Goal: Task Accomplishment & Management: Complete application form

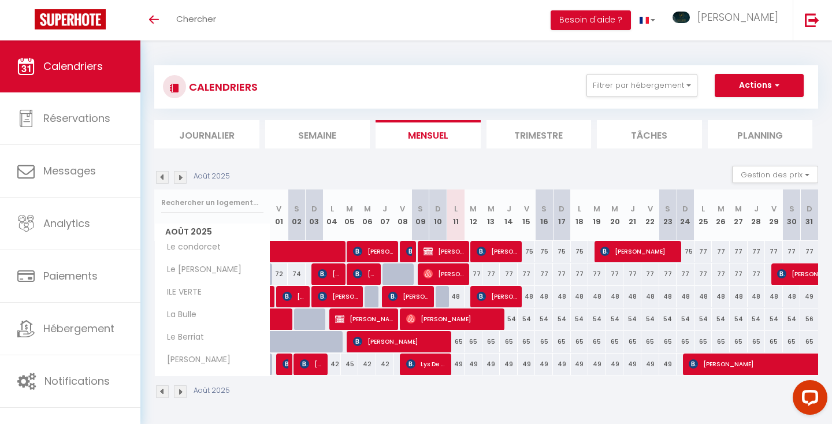
click at [182, 392] on img at bounding box center [180, 391] width 13 height 13
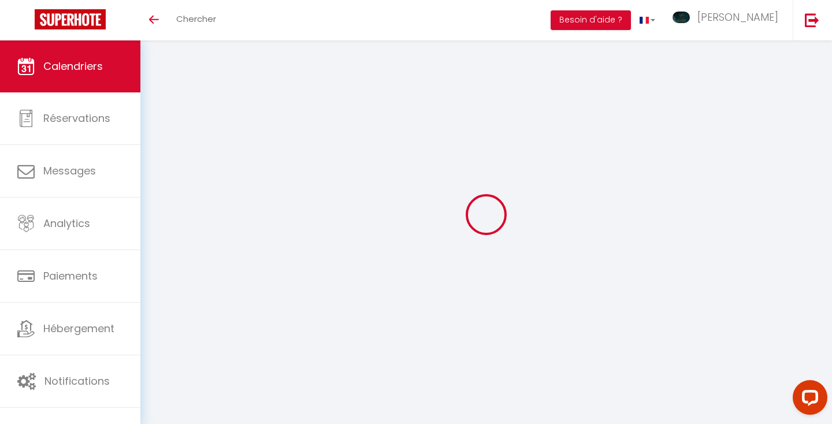
select select
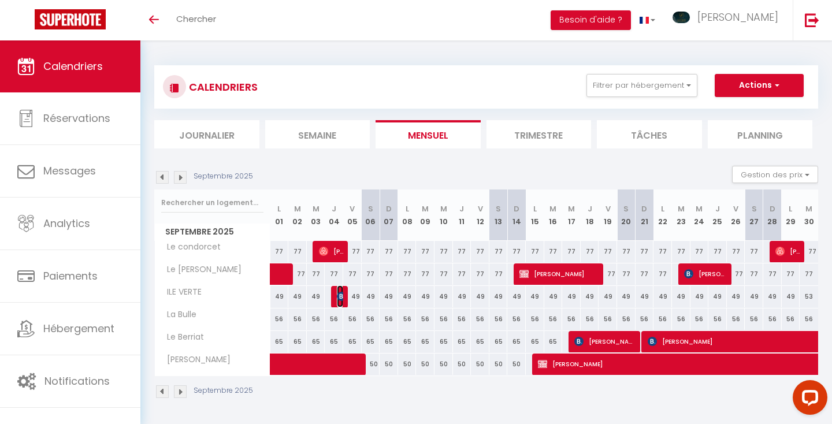
click at [339, 297] on img at bounding box center [341, 296] width 9 height 9
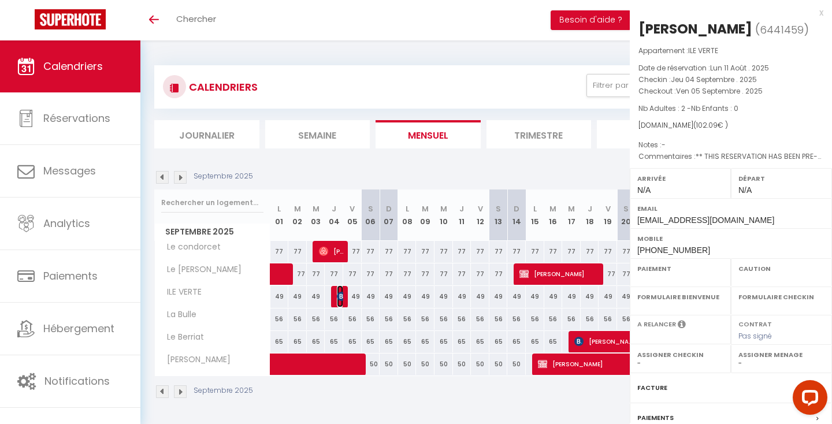
select select "OK"
select select "0"
select select "1"
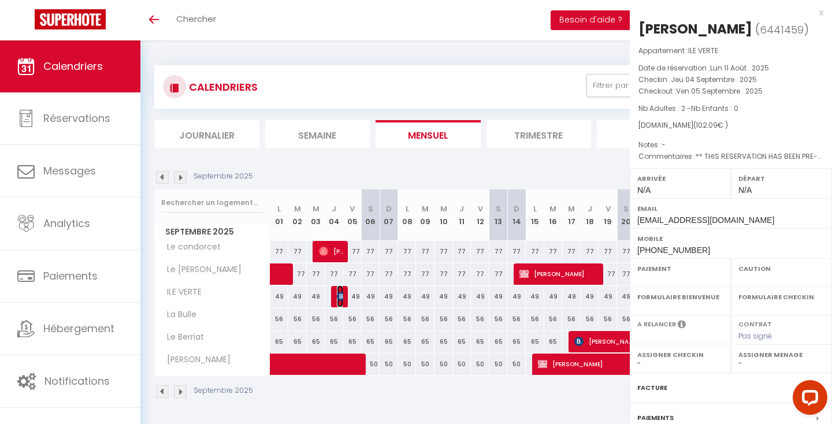
select select
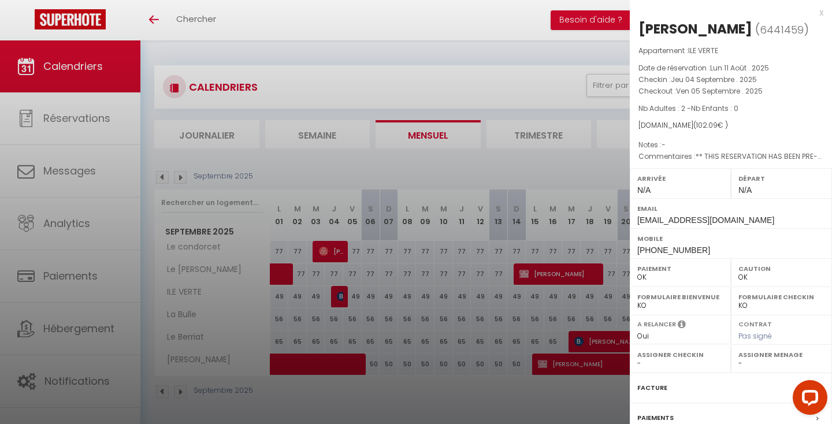
click at [398, 319] on div at bounding box center [416, 212] width 832 height 424
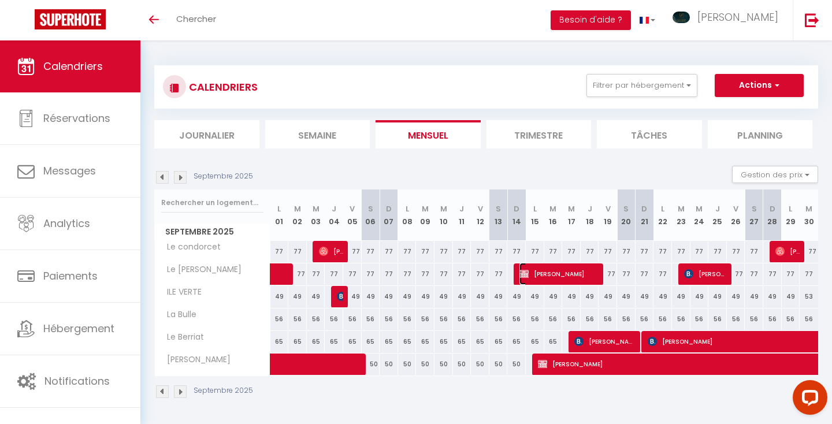
click at [536, 274] on span "[PERSON_NAME]" at bounding box center [559, 274] width 80 height 22
select select "KO"
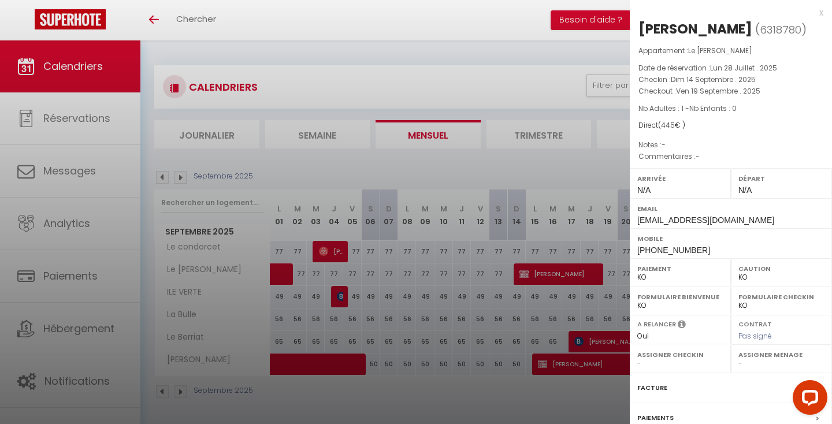
click at [435, 332] on div at bounding box center [416, 212] width 832 height 424
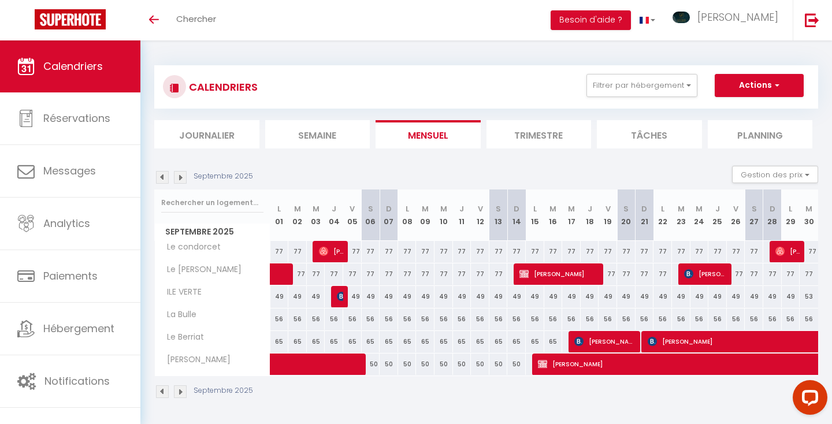
scroll to position [40, 0]
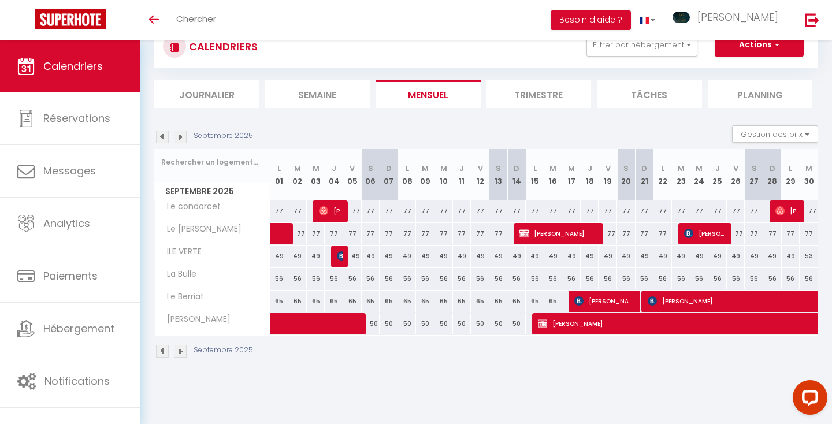
click at [161, 349] on img at bounding box center [162, 351] width 13 height 13
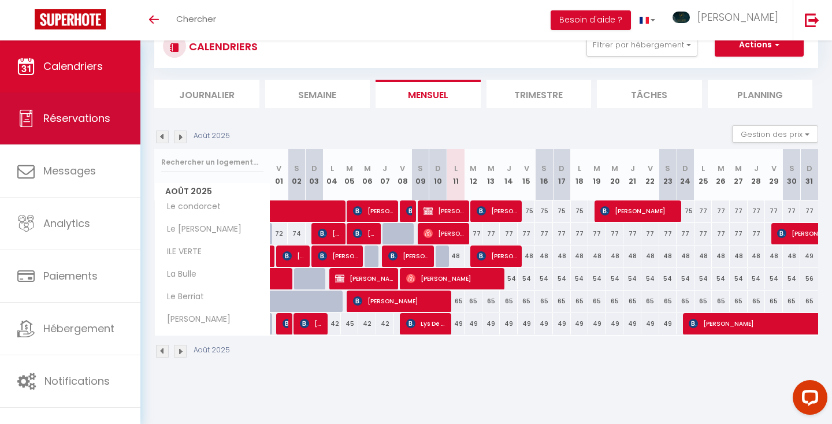
click at [95, 121] on span "Réservations" at bounding box center [76, 118] width 67 height 14
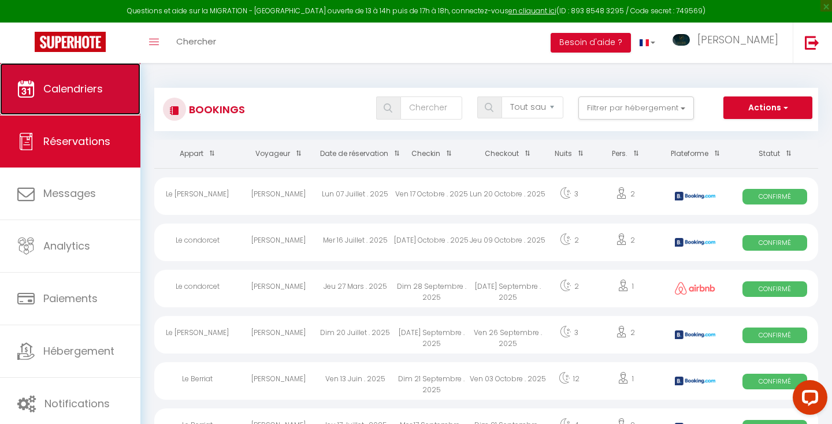
click at [94, 84] on span "Calendriers" at bounding box center [72, 88] width 59 height 14
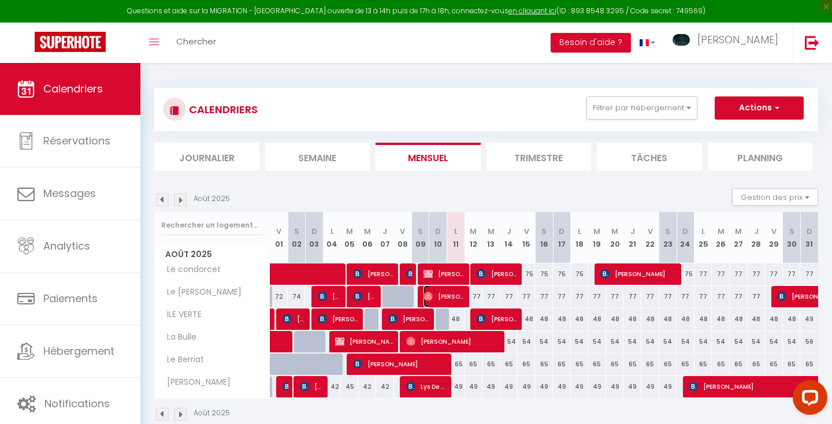
click at [441, 296] on span "[PERSON_NAME]" at bounding box center [444, 296] width 42 height 22
select select "OK"
select select "0"
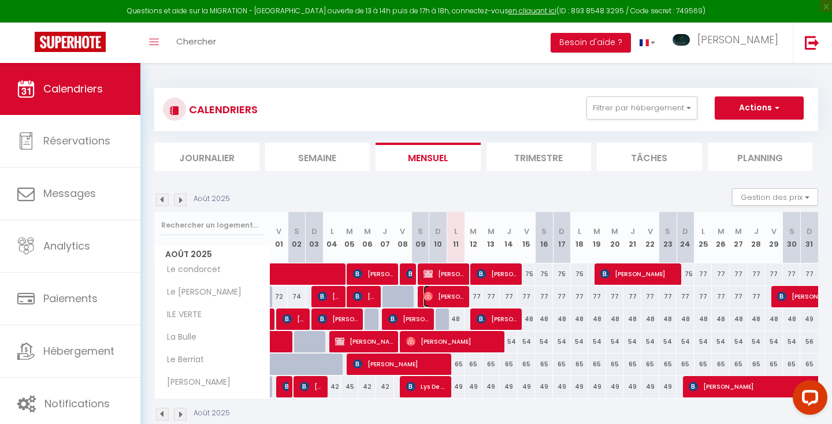
select select "1"
select select
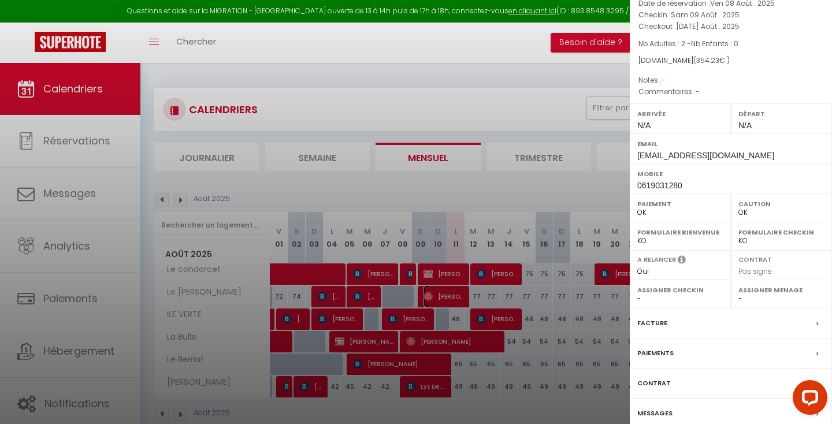
scroll to position [114, 0]
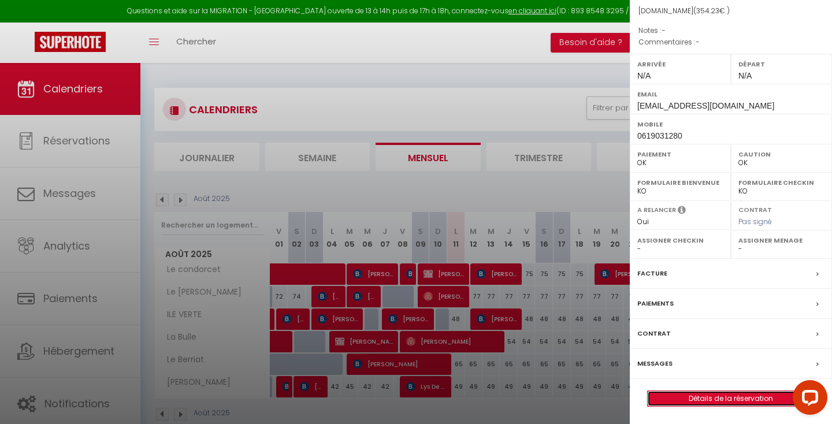
click at [686, 397] on link "Détails de la réservation" at bounding box center [730, 398] width 166 height 15
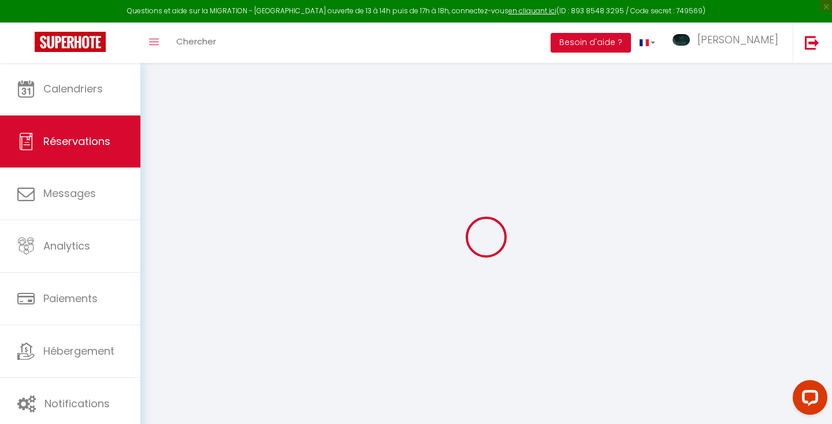
type input "MARIE"
type input "LIGER"
type input "[EMAIL_ADDRESS][DOMAIN_NAME]"
type input "0619031280"
select select "FR"
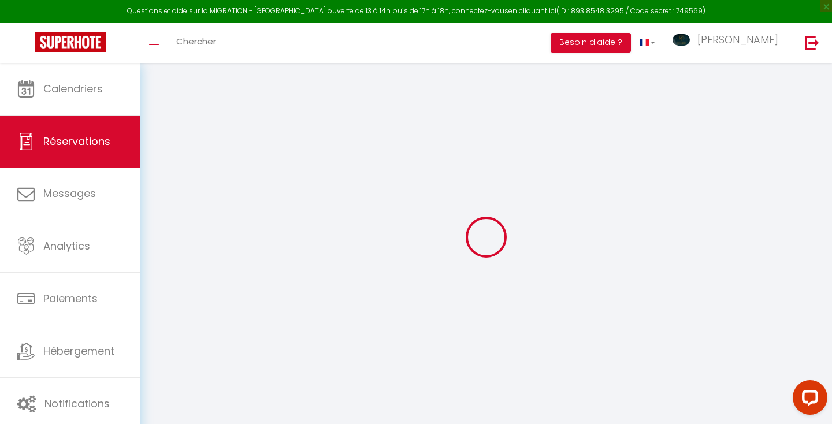
select select "23973"
select select "1"
select select
type input "2"
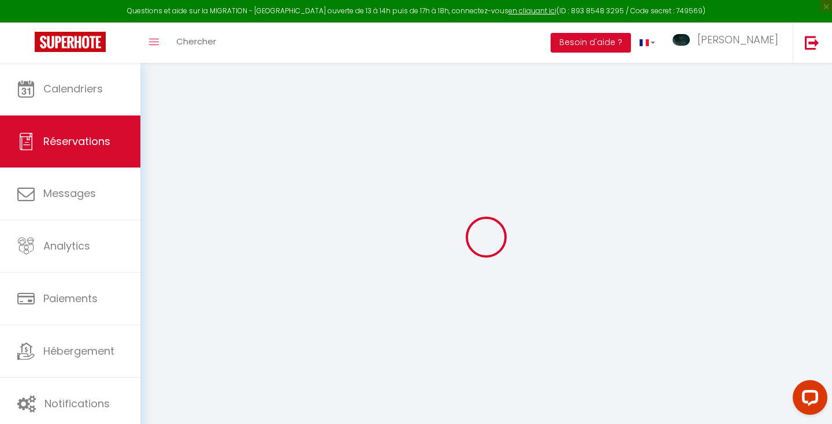
select select "12"
select select "15"
type input "293.1"
checkbox input "false"
type input "0"
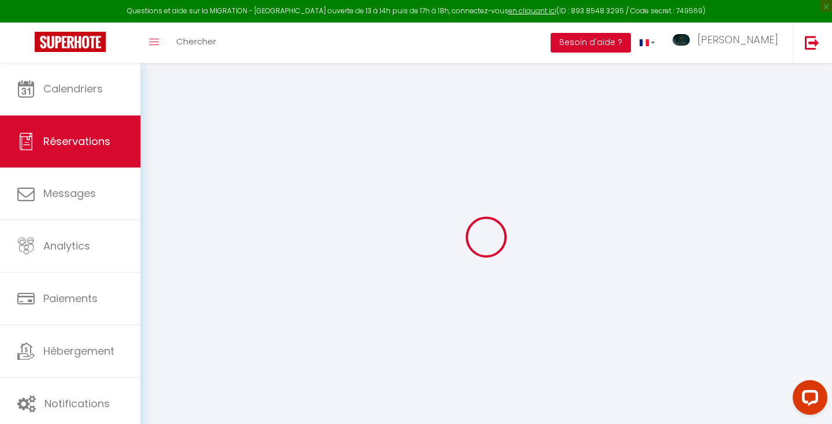
select select "1"
type input "0"
select select
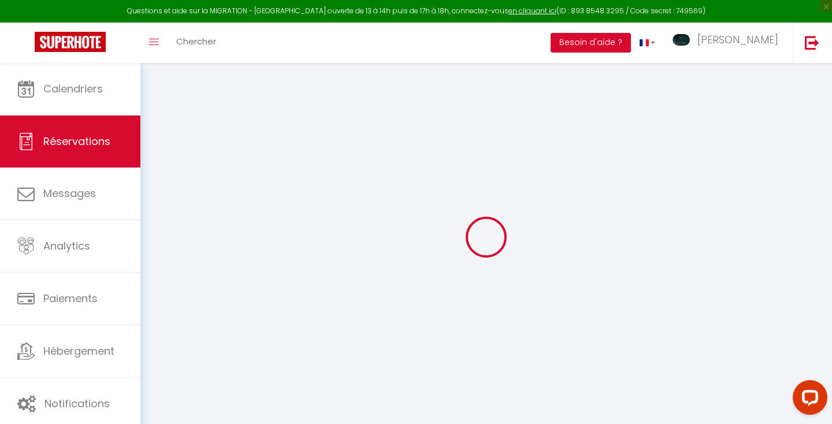
select select
checkbox input "false"
select select
checkbox input "false"
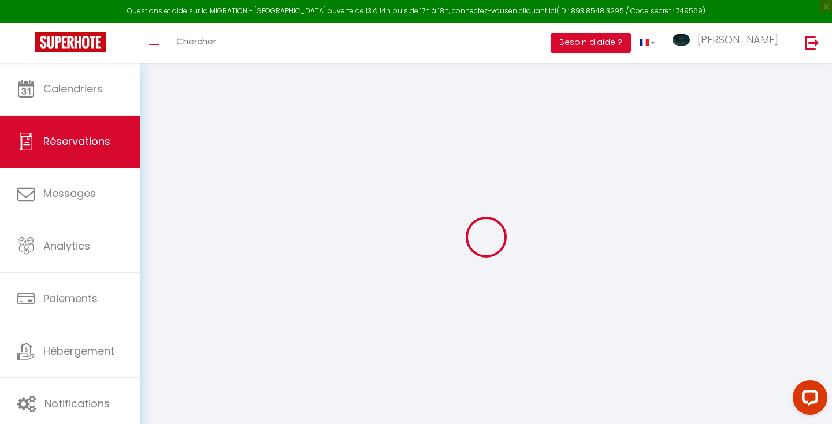
select select
checkbox input "false"
select select
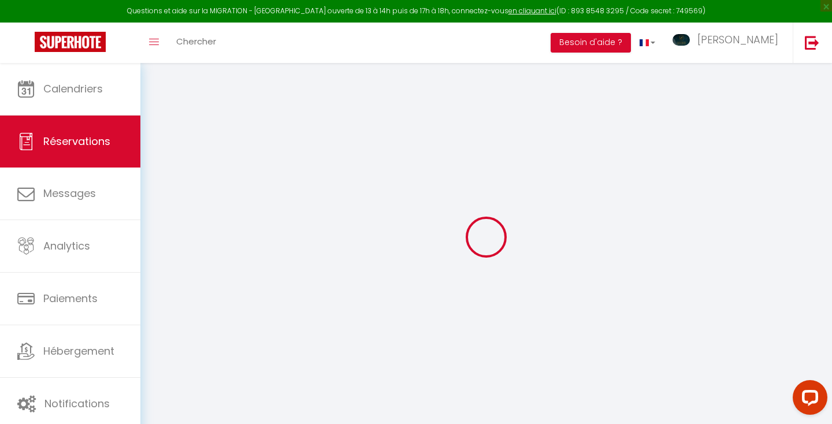
checkbox input "false"
type input "45"
type input "16.13"
select select
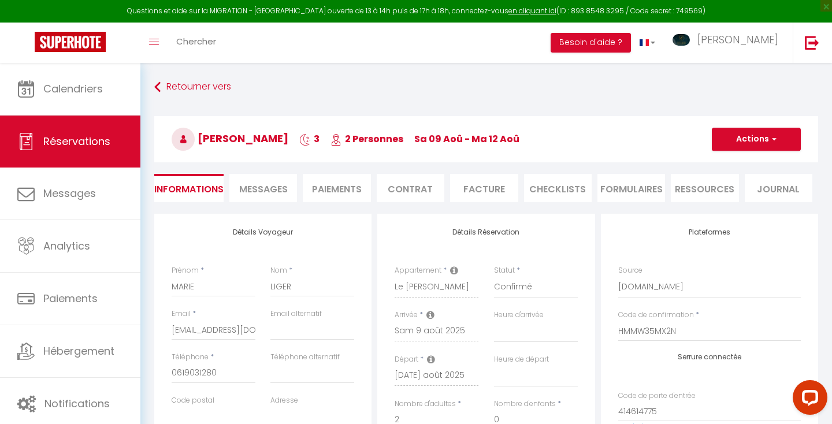
checkbox input "false"
select select
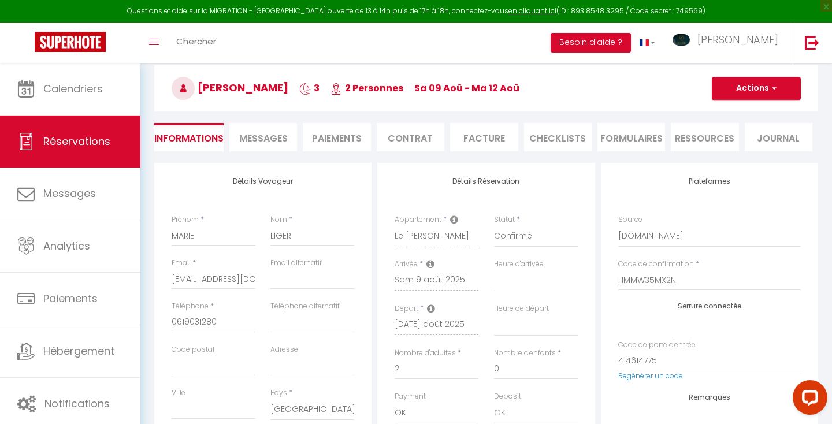
scroll to position [58, 0]
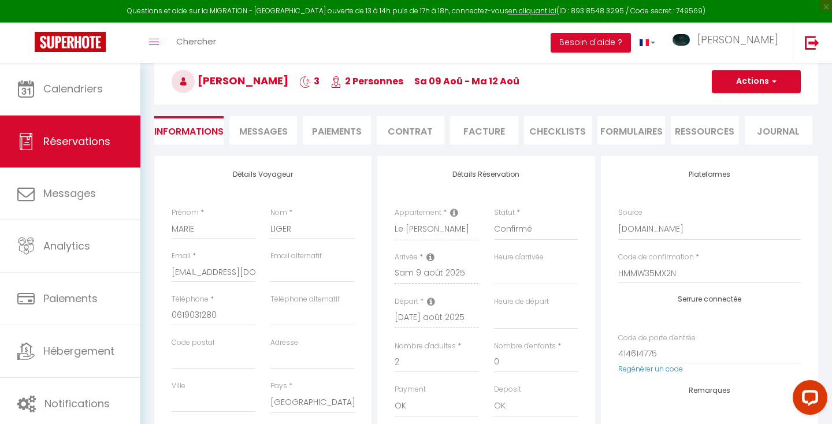
click at [428, 297] on icon at bounding box center [431, 301] width 8 height 9
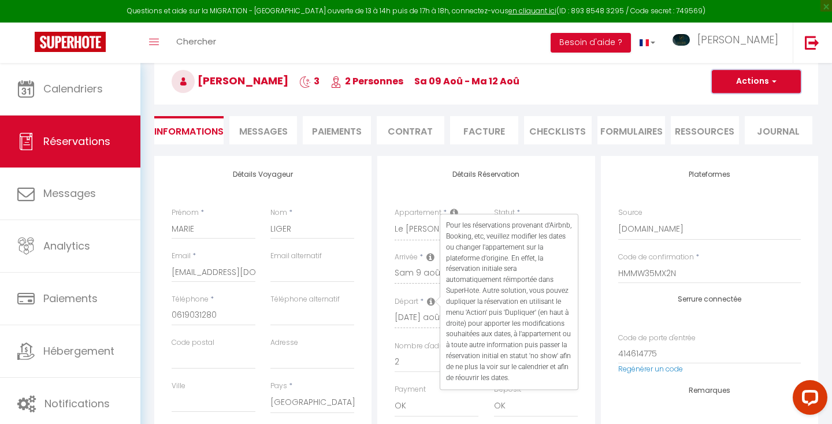
click at [763, 80] on button "Actions" at bounding box center [755, 81] width 89 height 23
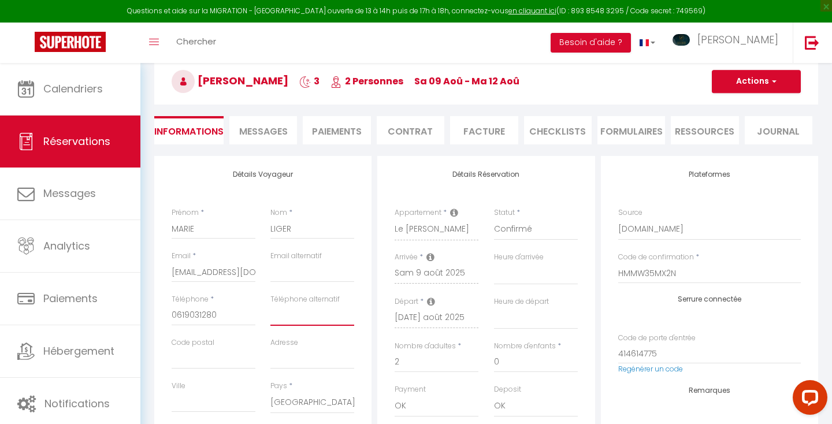
click at [307, 313] on input "Téléphone alternatif" at bounding box center [312, 315] width 84 height 21
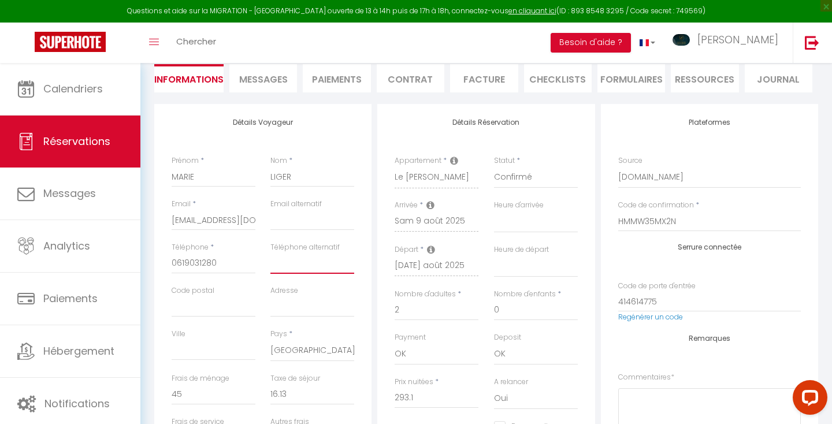
scroll to position [114, 0]
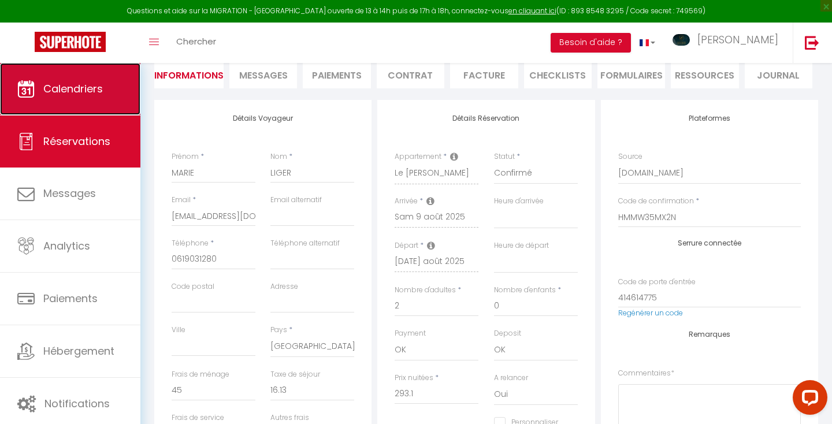
click at [98, 84] on span "Calendriers" at bounding box center [72, 88] width 59 height 14
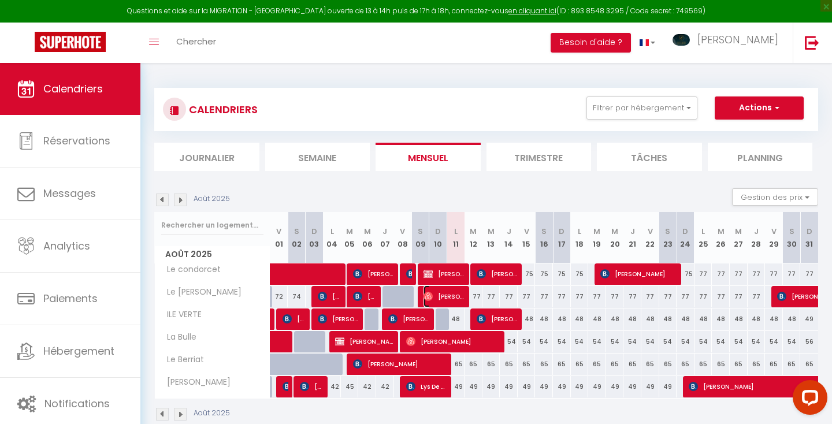
click at [456, 296] on span "[PERSON_NAME]" at bounding box center [444, 296] width 42 height 22
select select "OK"
select select "0"
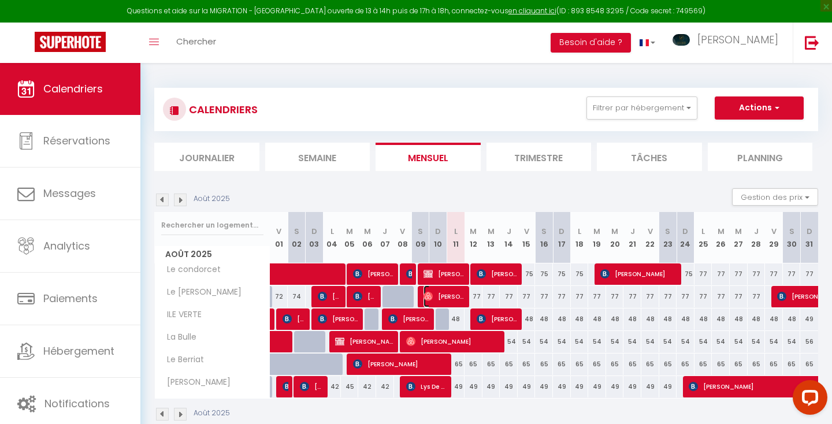
select select "1"
select select
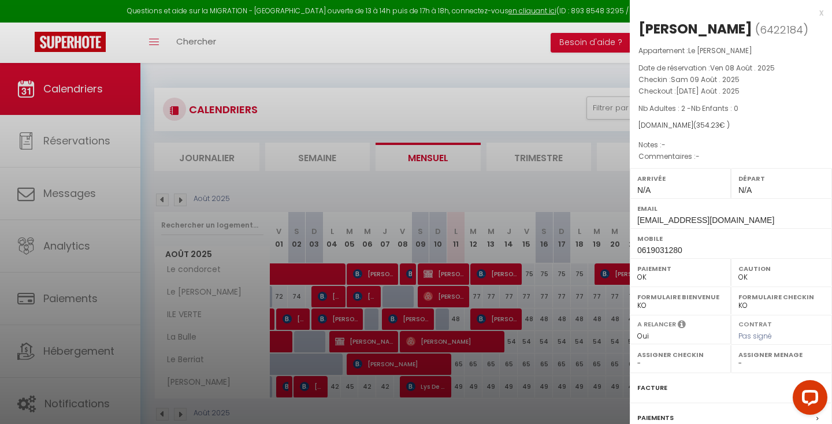
click at [476, 296] on div at bounding box center [416, 212] width 832 height 424
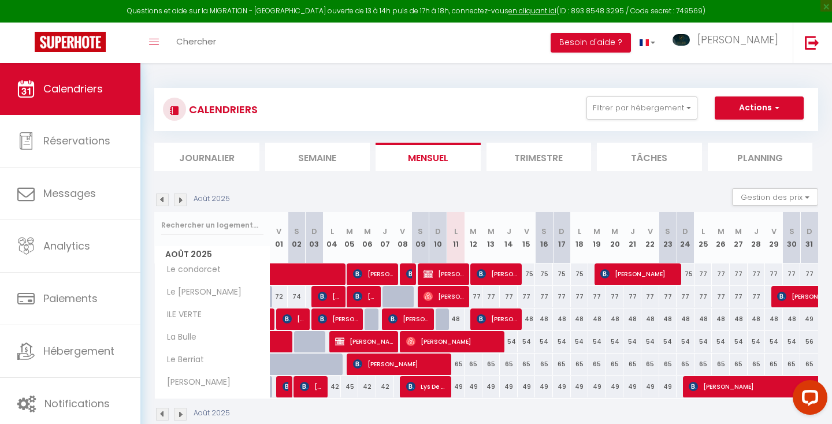
click at [476, 296] on div "77" at bounding box center [473, 296] width 18 height 21
type input "77"
type input "[DATE] Août 2025"
type input "Mer 13 Août 2025"
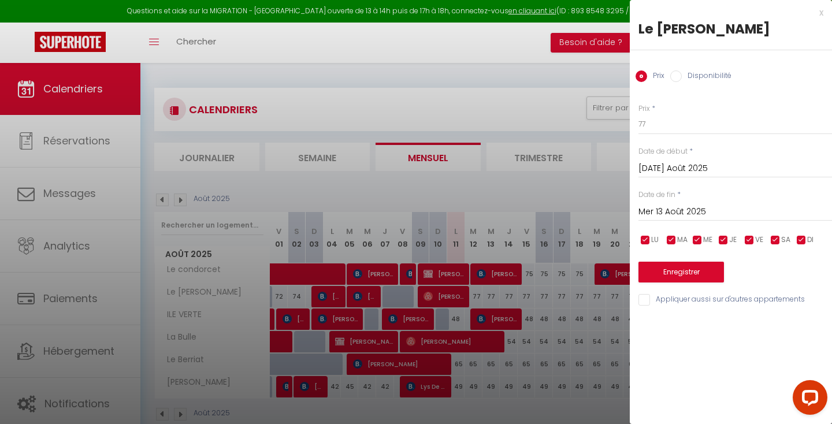
click at [673, 78] on input "Disponibilité" at bounding box center [676, 76] width 12 height 12
radio input "true"
radio input "false"
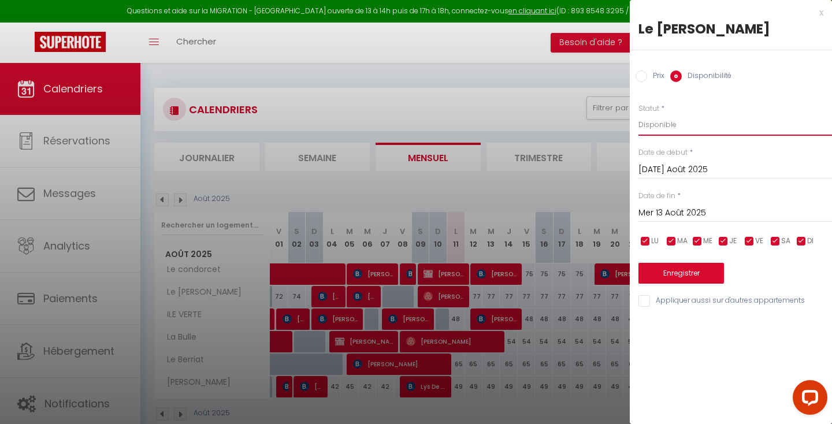
click at [669, 120] on select "Disponible Indisponible" at bounding box center [734, 125] width 193 height 22
select select "0"
click at [654, 264] on button "Enregistrer" at bounding box center [680, 273] width 85 height 21
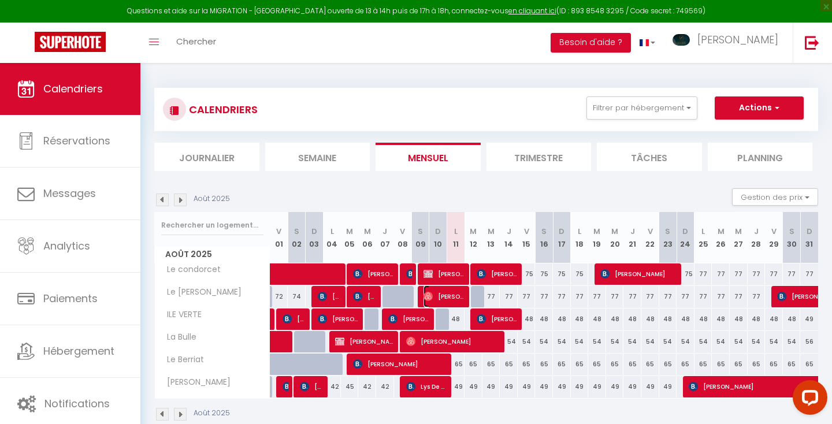
click at [442, 295] on span "[PERSON_NAME]" at bounding box center [444, 296] width 42 height 22
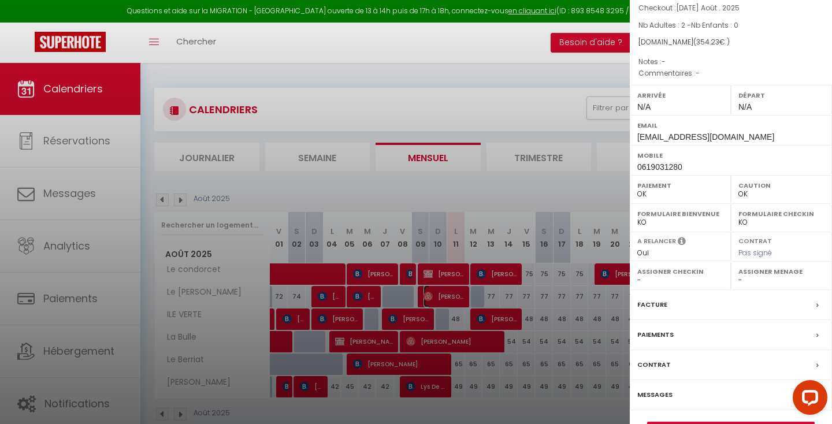
scroll to position [114, 0]
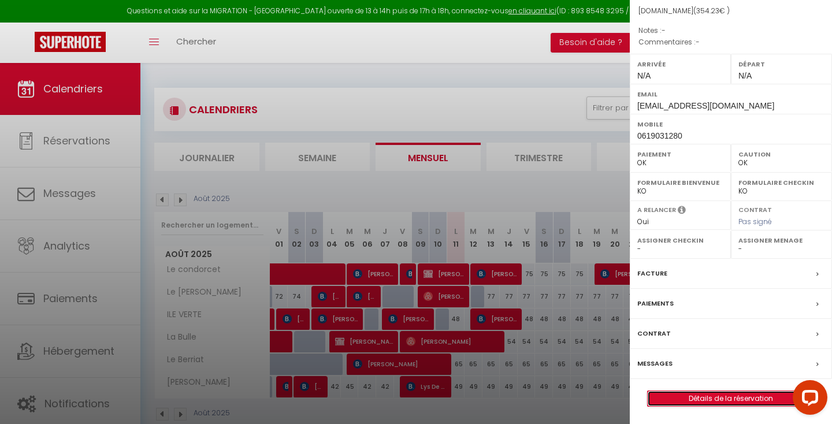
click at [679, 400] on link "Détails de la réservation" at bounding box center [730, 398] width 166 height 15
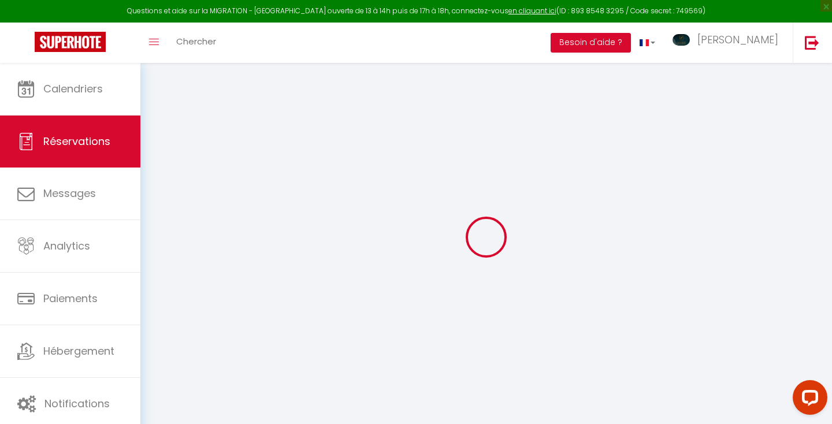
type input "MARIE"
type input "LIGER"
type input "[EMAIL_ADDRESS][DOMAIN_NAME]"
type input "0619031280"
select select "FR"
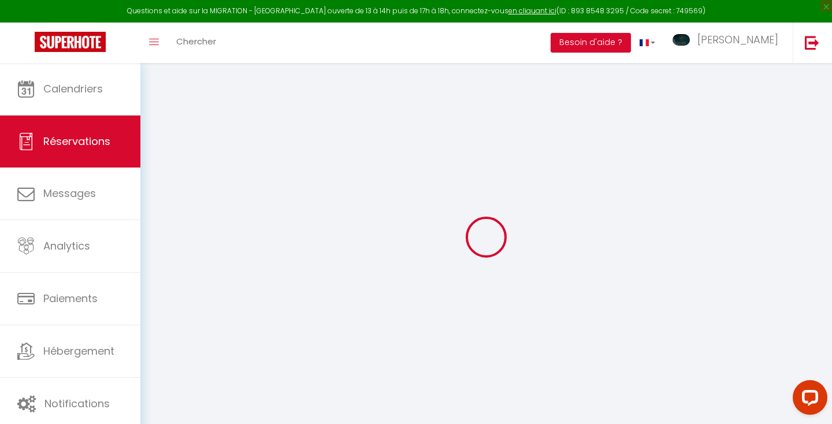
select select "23973"
select select "1"
select select
type input "2"
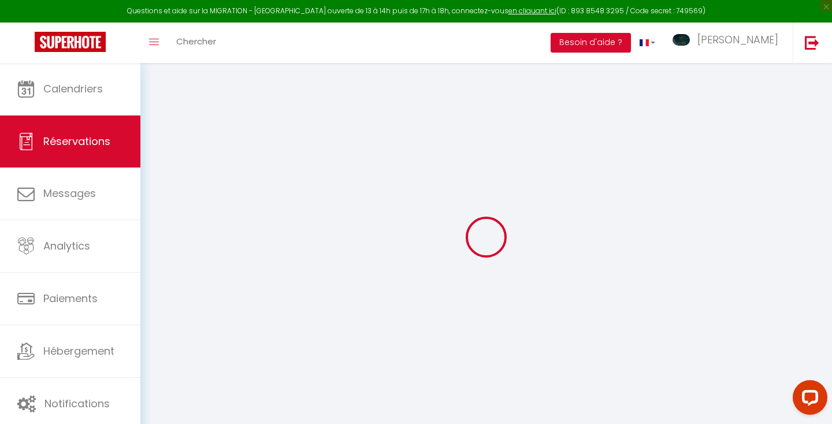
select select "12"
select select "15"
type input "293.1"
checkbox input "false"
type input "0"
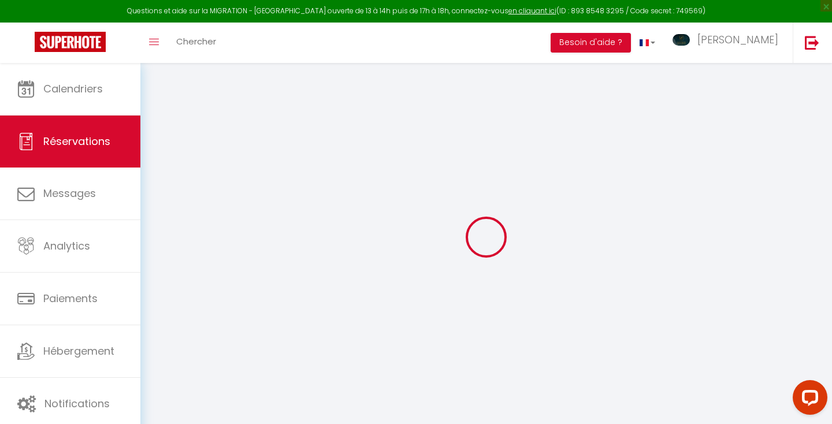
select select "1"
type input "0"
select select
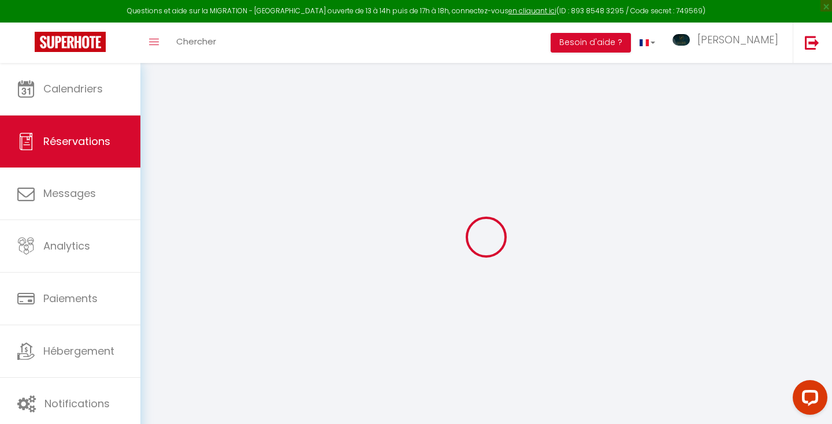
select select
checkbox input "false"
select select
checkbox input "false"
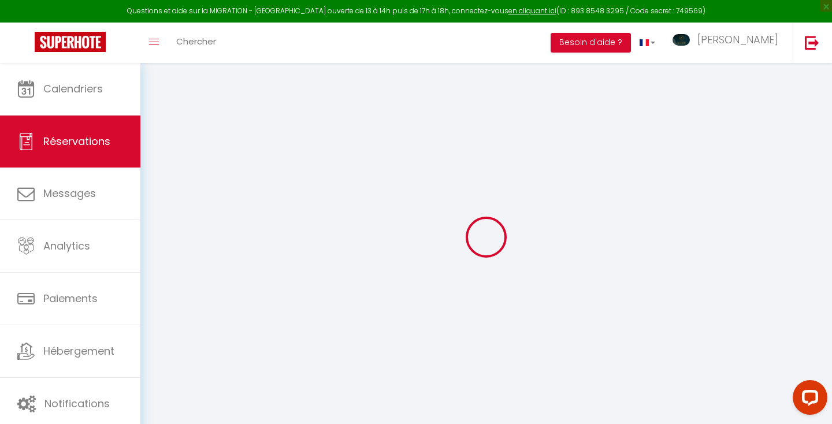
select select
checkbox input "false"
select select
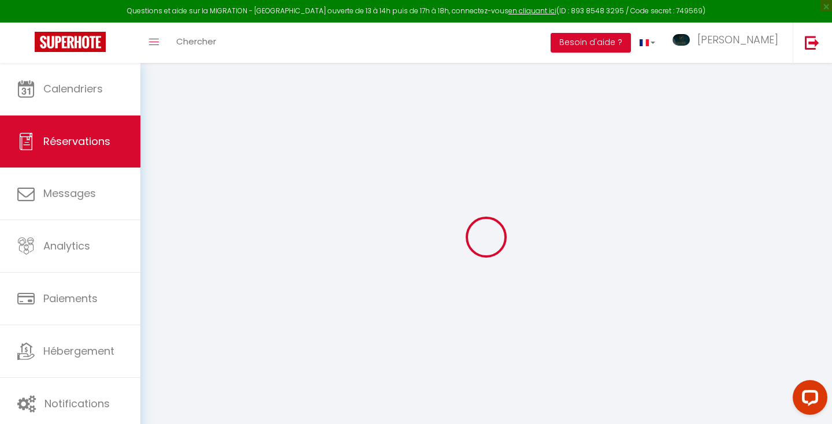
checkbox input "false"
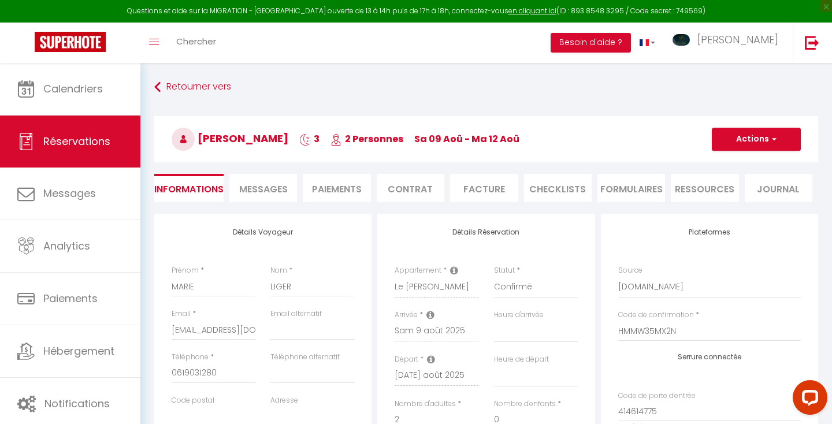
type input "45"
type input "16.13"
select select
checkbox input "false"
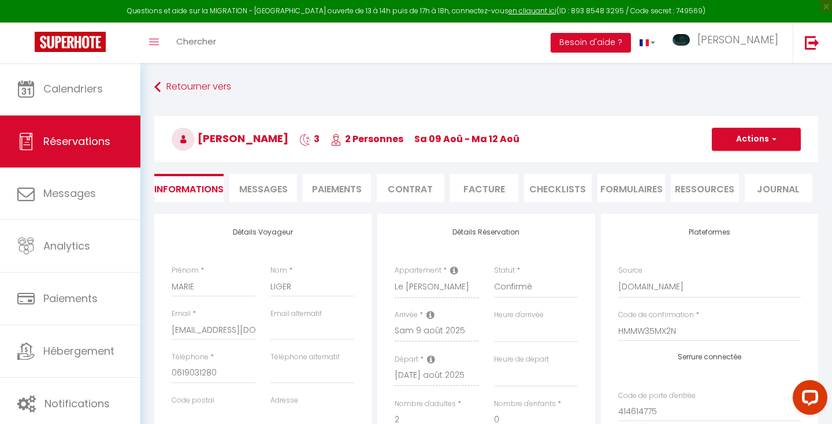
select select
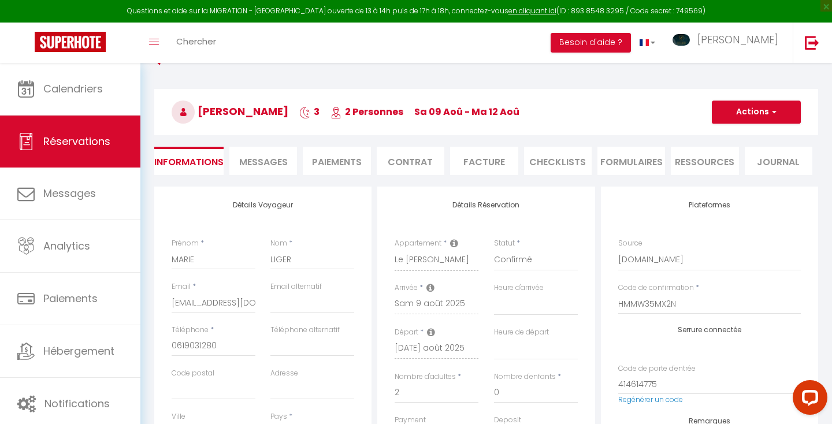
scroll to position [29, 0]
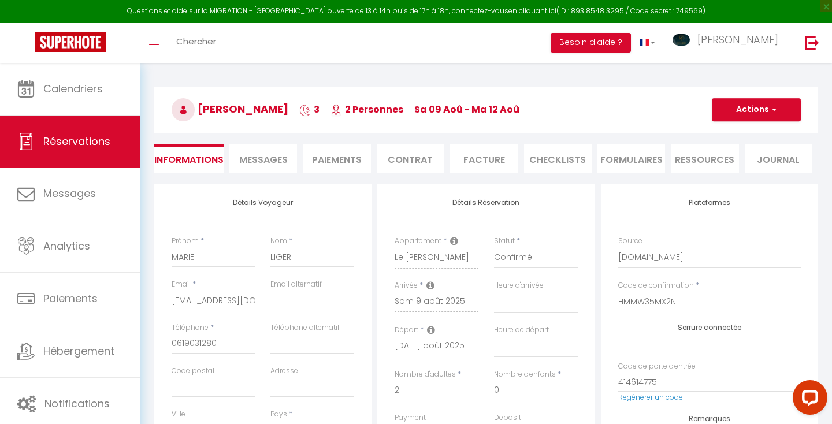
click at [253, 159] on span "Messages" at bounding box center [263, 159] width 49 height 13
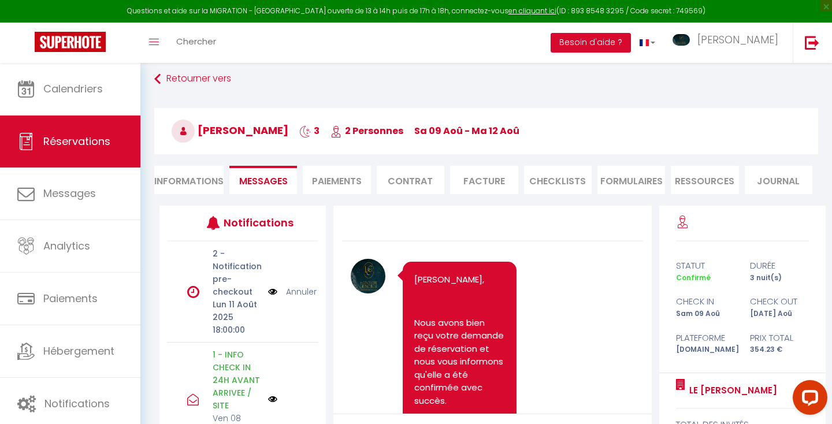
scroll to position [6, 0]
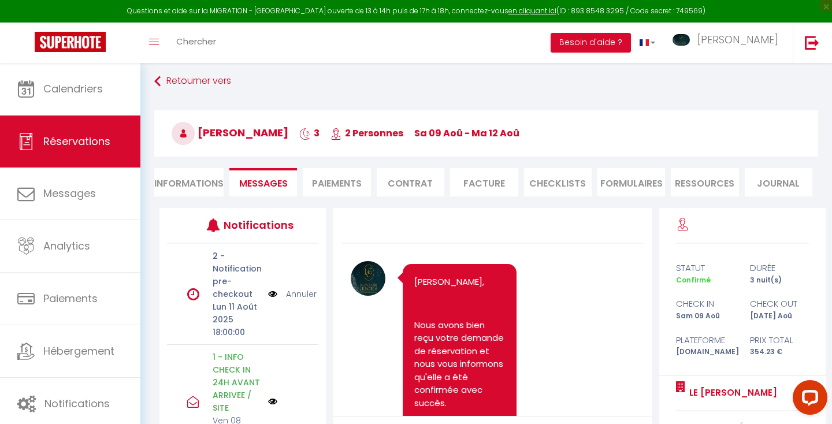
click at [299, 292] on link "Annuler" at bounding box center [301, 294] width 31 height 13
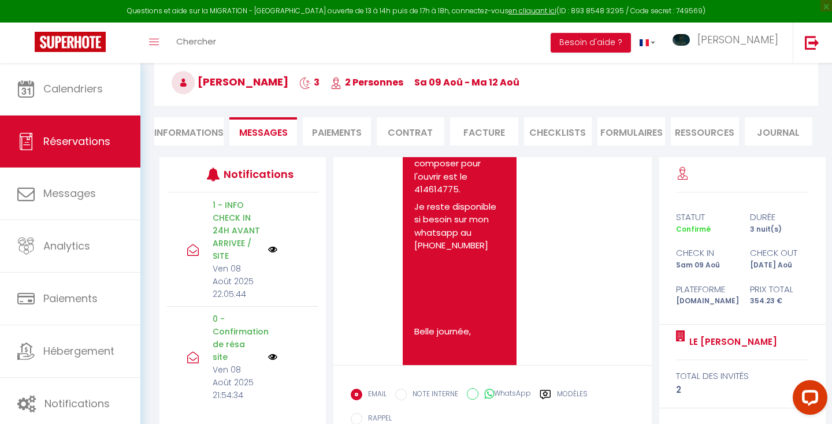
scroll to position [1558, 0]
click at [187, 133] on li "Informations" at bounding box center [188, 131] width 69 height 28
select select
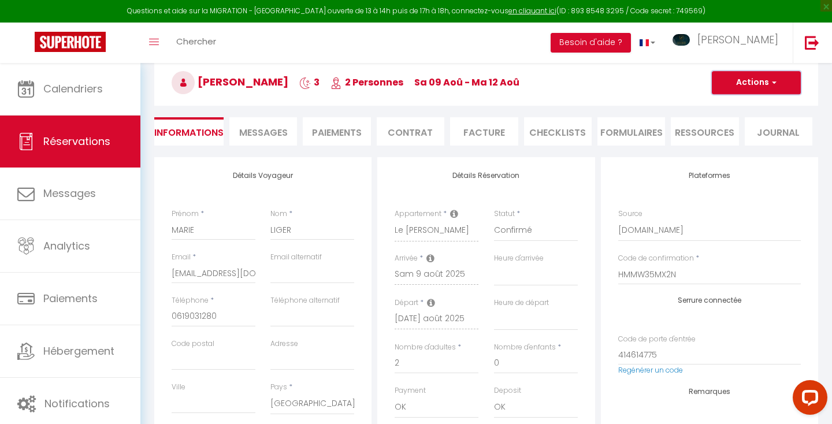
click at [772, 83] on span "button" at bounding box center [772, 82] width 7 height 10
select select
checkbox input "false"
select select
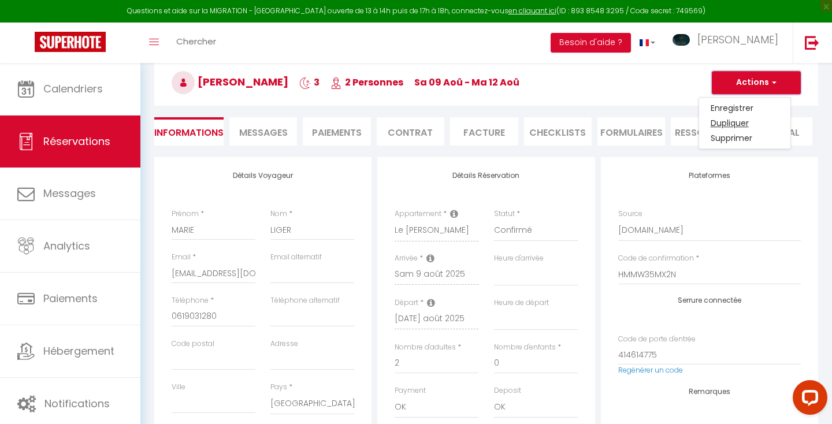
select select
checkbox input "false"
click at [740, 123] on link "Dupliquer" at bounding box center [744, 122] width 91 height 15
type input "0"
select select
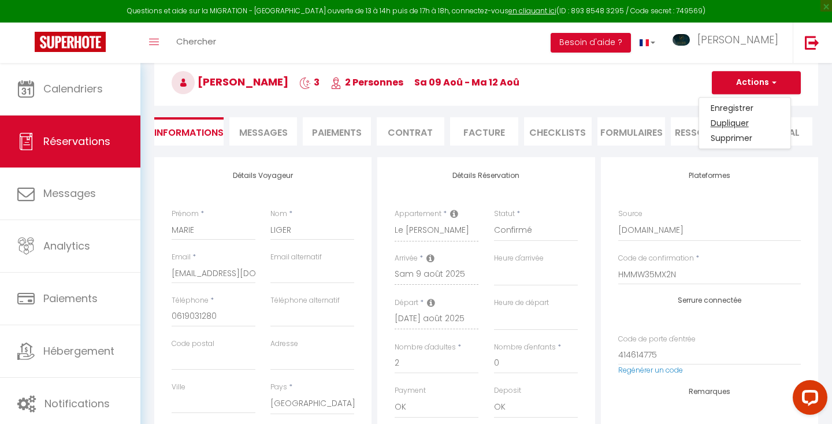
select select
type input "Invalid Dateundefined"
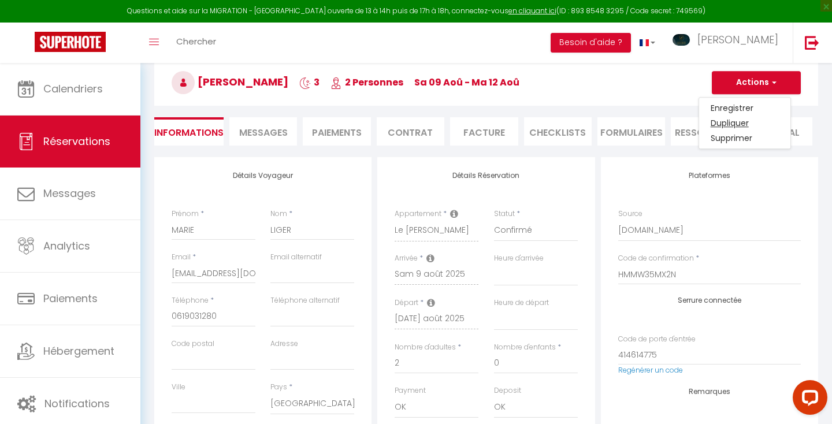
type input "Invalid Dateundefined"
select select
checkbox input "false"
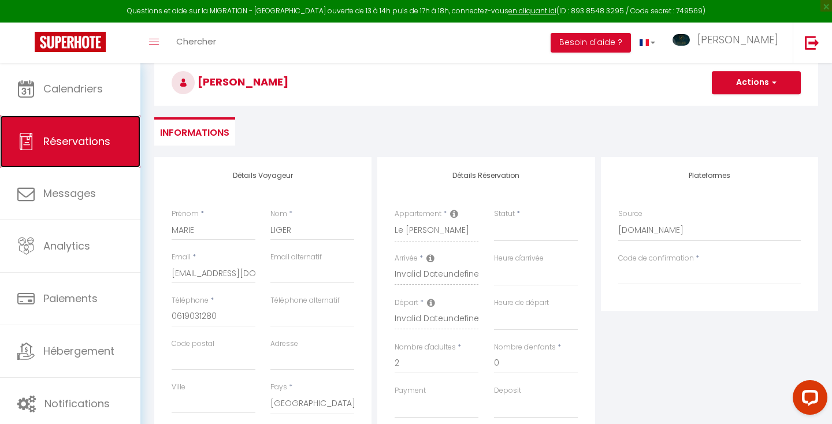
click at [61, 133] on link "Réservations" at bounding box center [70, 141] width 140 height 52
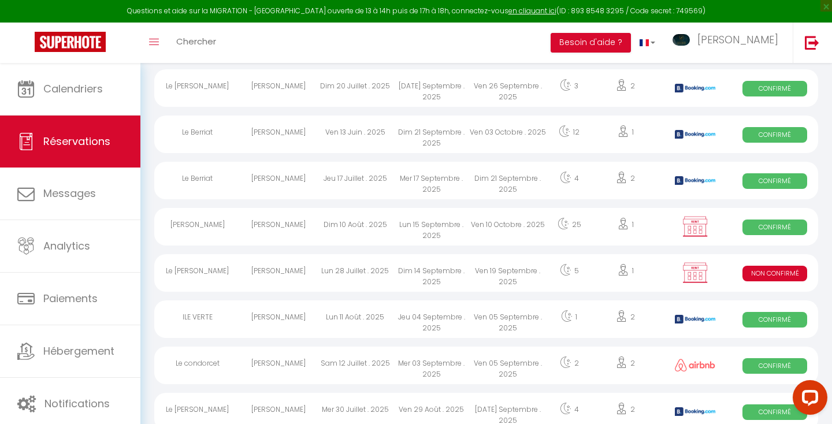
scroll to position [727, 0]
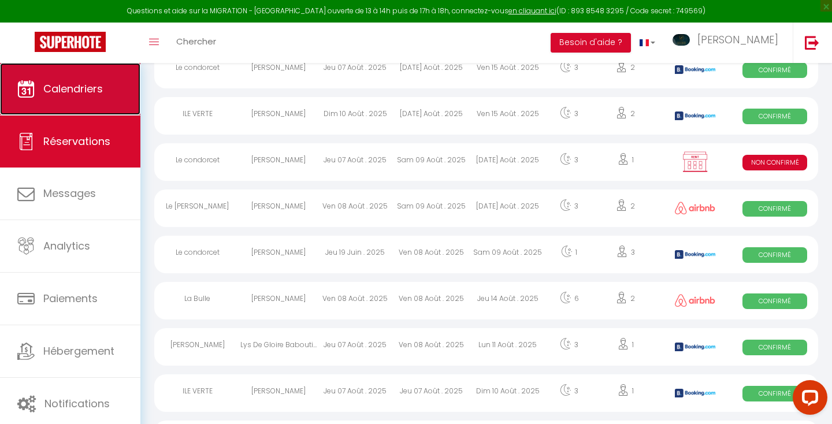
click at [81, 99] on link "Calendriers" at bounding box center [70, 89] width 140 height 52
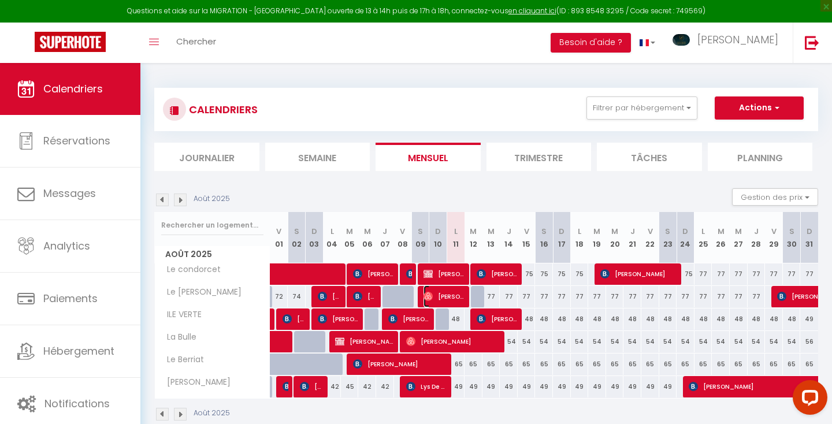
click at [447, 295] on span "[PERSON_NAME]" at bounding box center [444, 296] width 42 height 22
select select "OK"
select select "0"
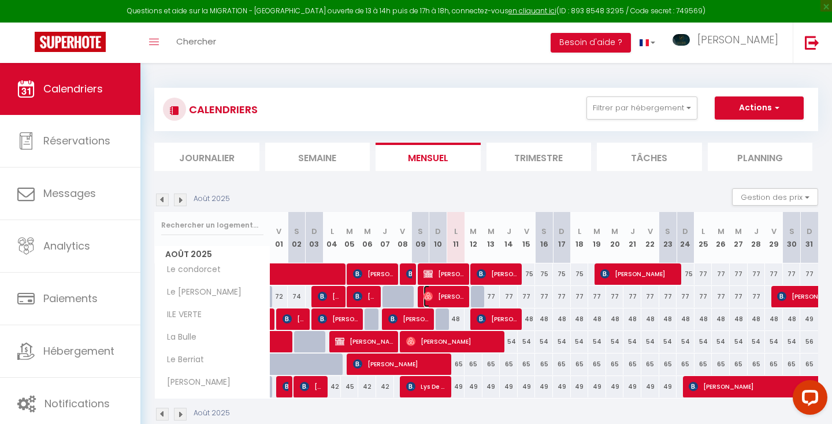
select select "1"
select select
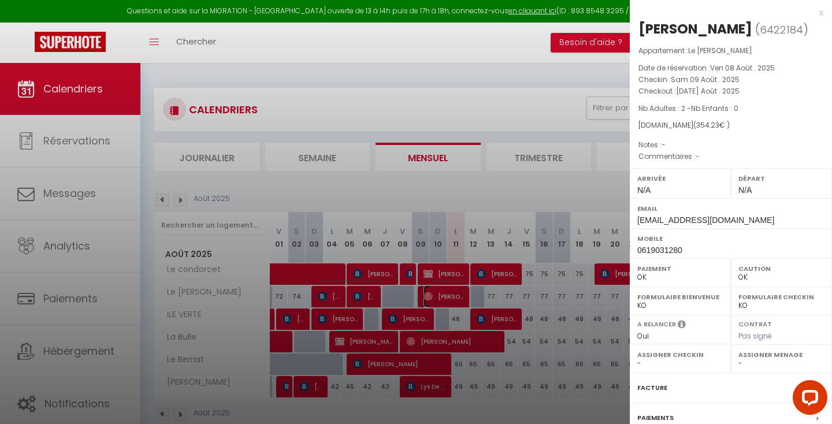
scroll to position [114, 0]
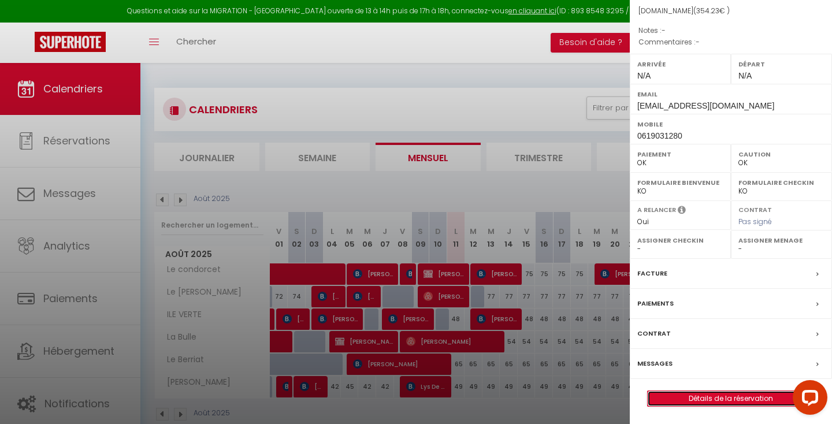
click at [709, 396] on link "Détails de la réservation" at bounding box center [730, 398] width 166 height 15
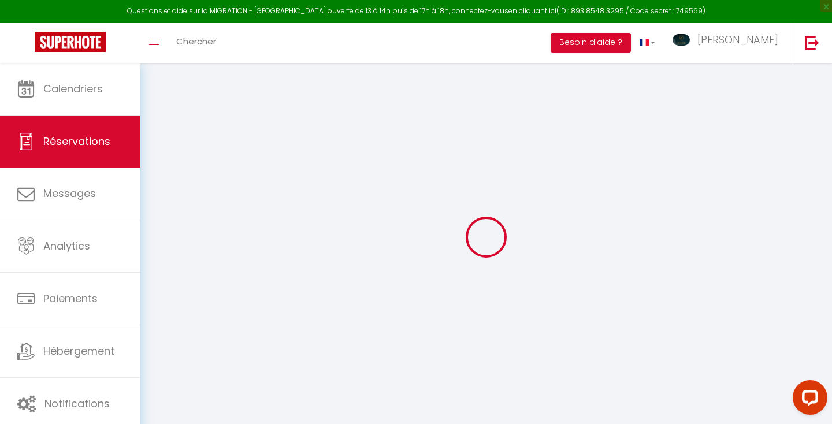
type input "MARIE"
type input "LIGER"
type input "[EMAIL_ADDRESS][DOMAIN_NAME]"
type input "0619031280"
select select "FR"
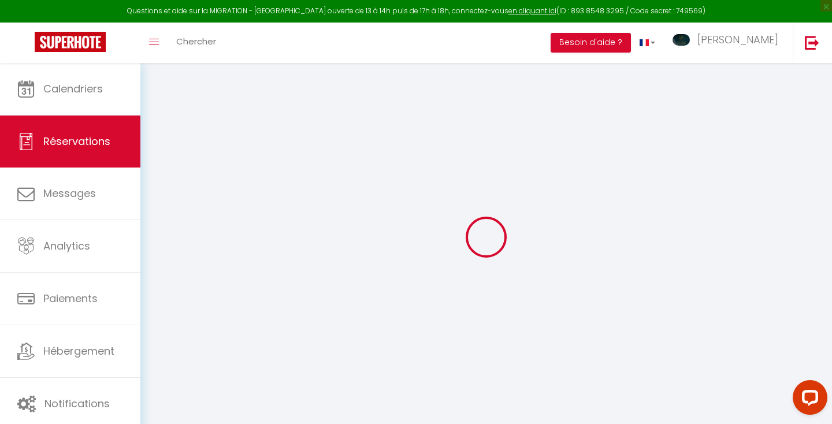
select select "23973"
select select "1"
select select
type input "2"
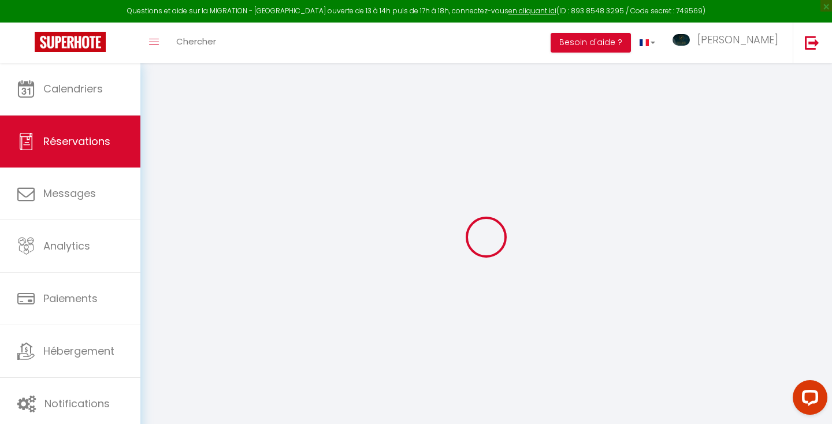
select select "12"
select select "15"
type input "293.1"
checkbox input "false"
type input "0"
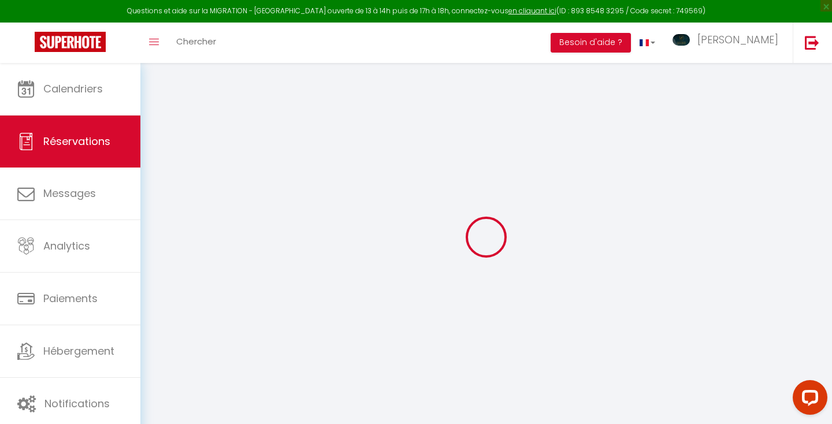
select select "1"
type input "0"
select select
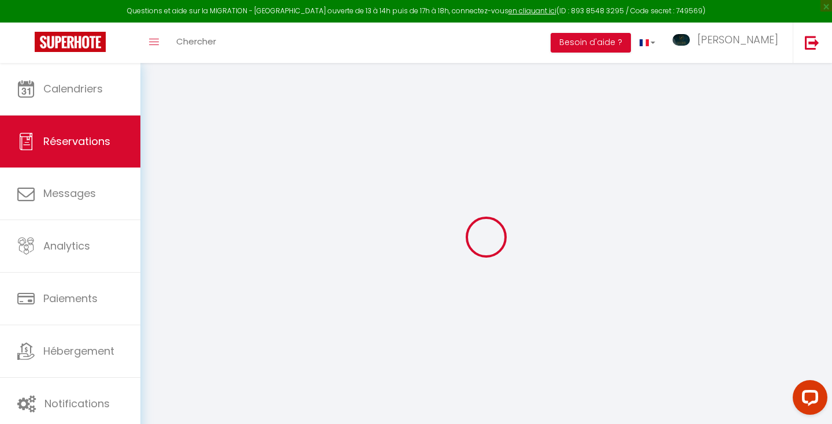
select select
checkbox input "false"
select select
checkbox input "false"
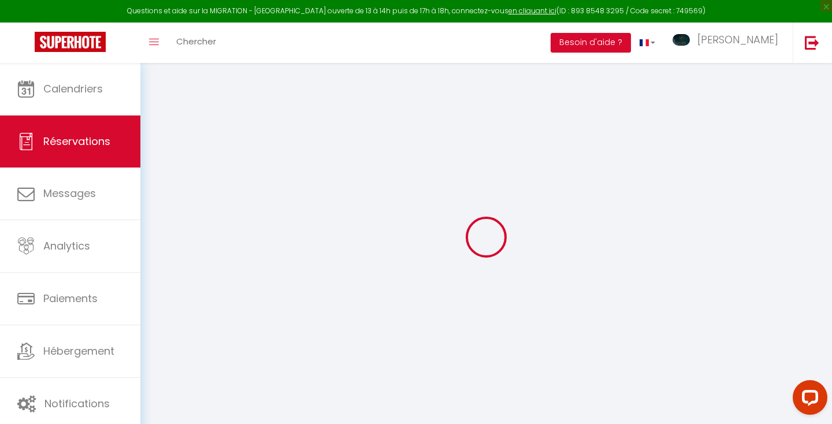
select select
checkbox input "false"
select select
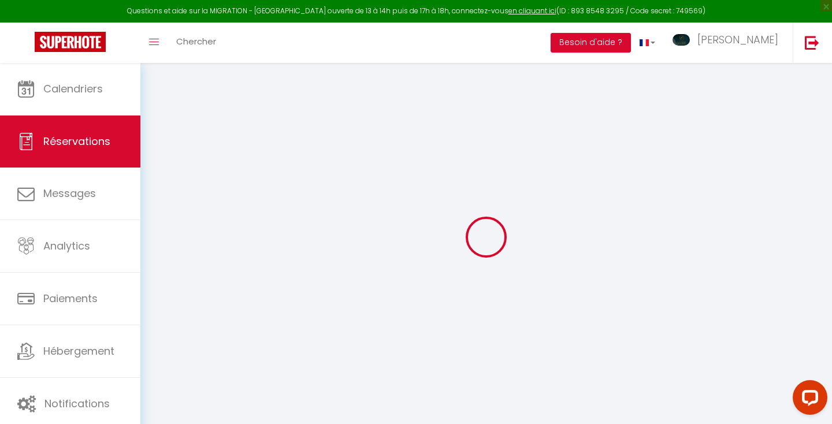
checkbox input "false"
type input "45"
type input "16.13"
select select
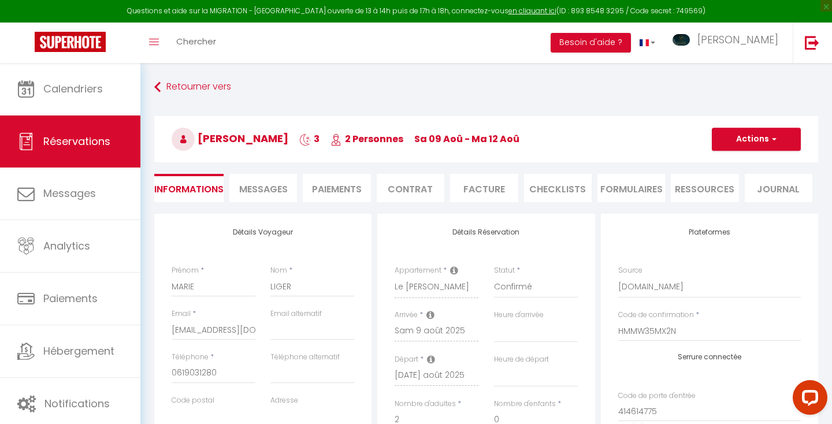
checkbox input "false"
select select
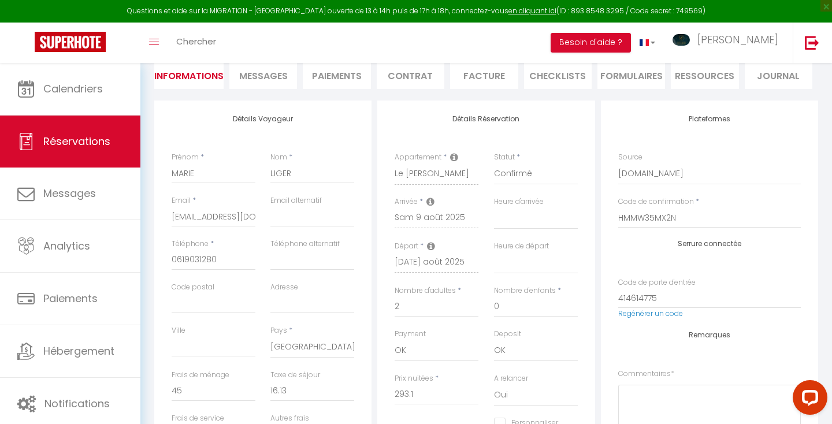
scroll to position [113, 0]
click at [686, 219] on input "HMMW35MX2N" at bounding box center [709, 218] width 182 height 21
type input "HMMW35MX2"
select select
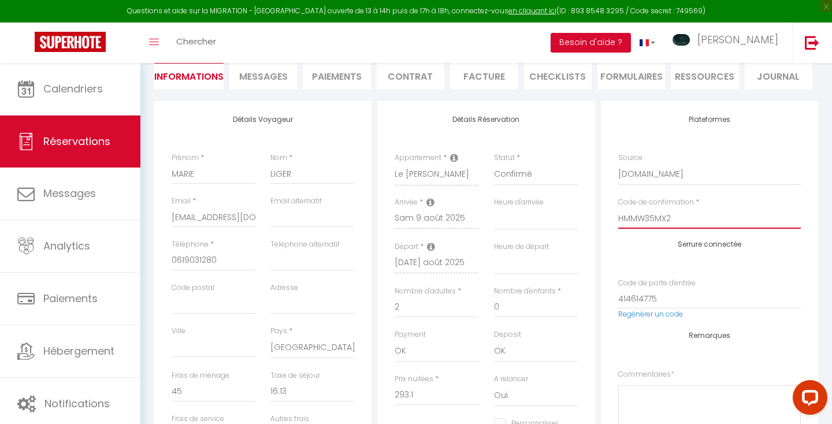
checkbox input "false"
type input "HMMW35MX2N"
select select
checkbox input "false"
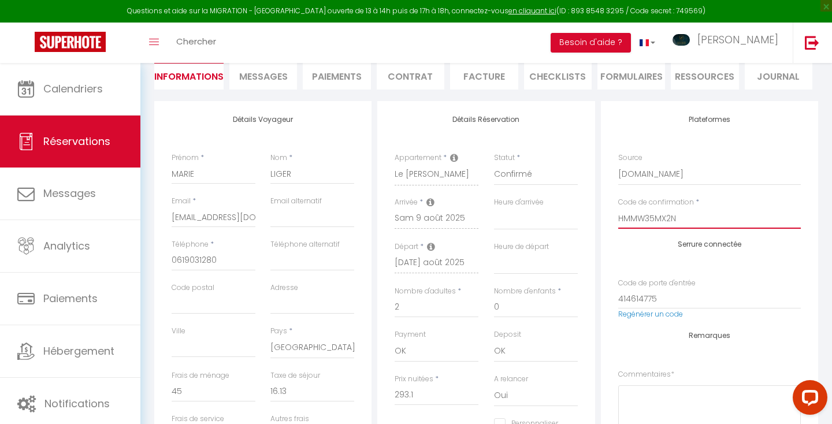
type input "HMMW35MX2"
select select
checkbox input "false"
type input "HMMW35MX"
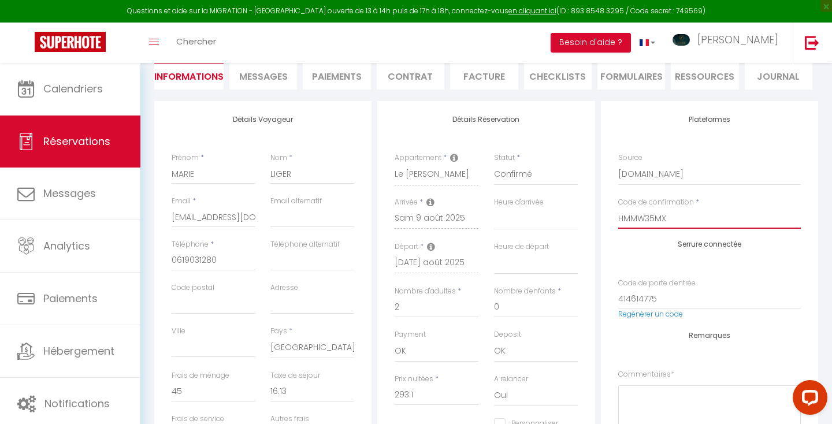
select select
checkbox input "false"
type input "HMMW35M"
select select
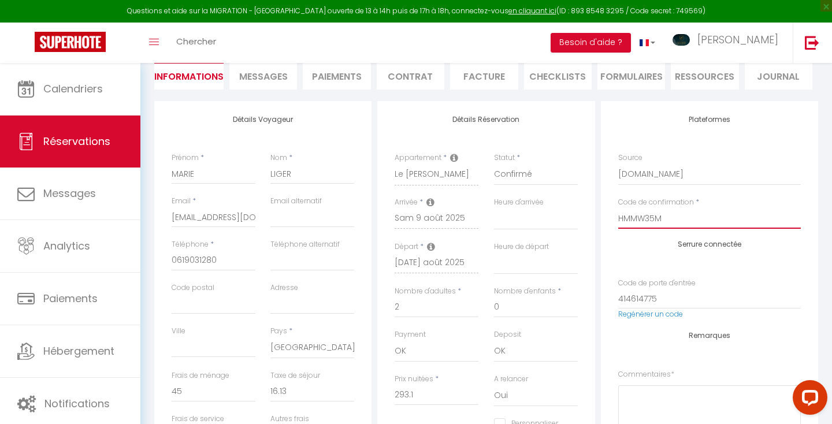
select select
click at [621, 215] on input "Code de confirmation" at bounding box center [709, 218] width 182 height 21
paste input "HMMW35MX2N"
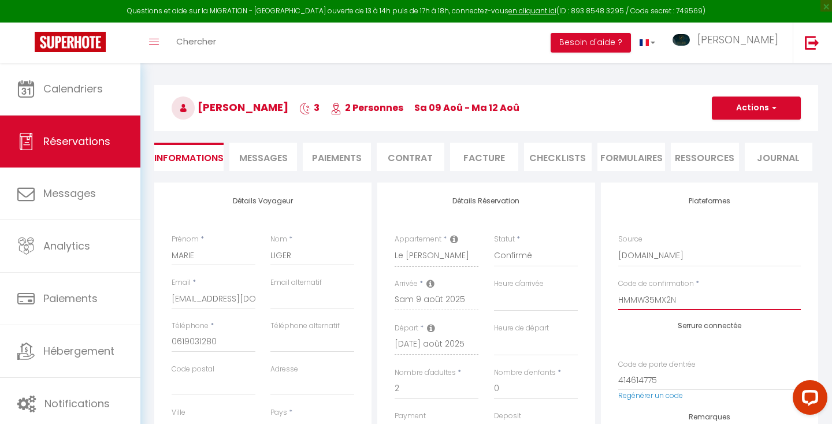
scroll to position [0, 0]
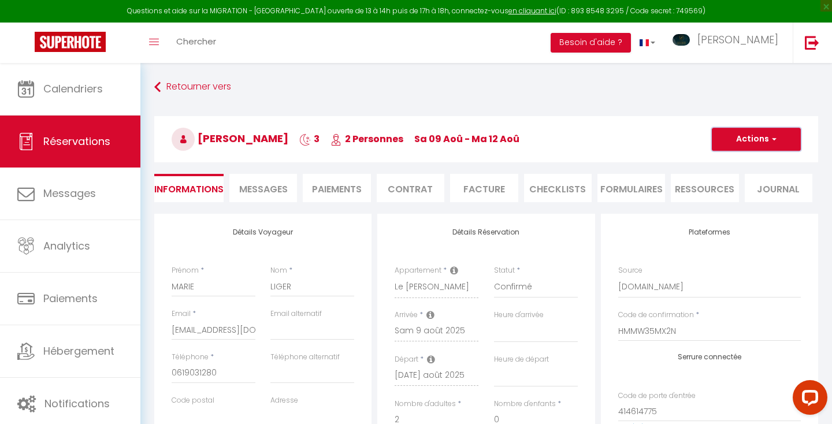
click at [755, 141] on button "Actions" at bounding box center [755, 139] width 89 height 23
click at [741, 163] on link "Enregistrer" at bounding box center [744, 164] width 91 height 15
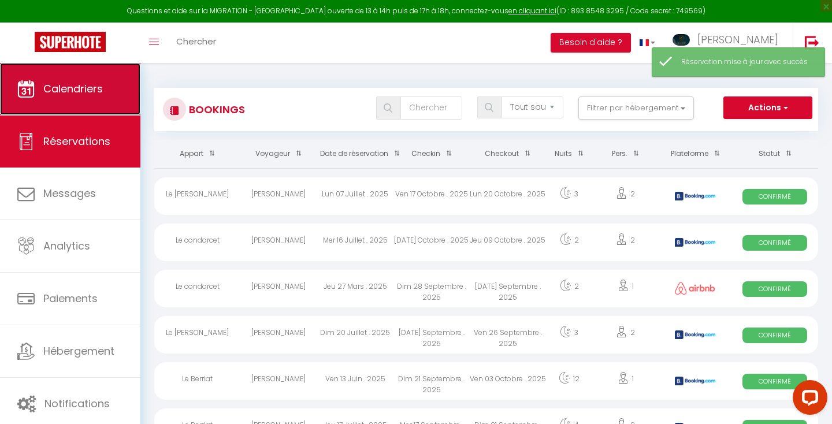
click at [82, 87] on span "Calendriers" at bounding box center [72, 88] width 59 height 14
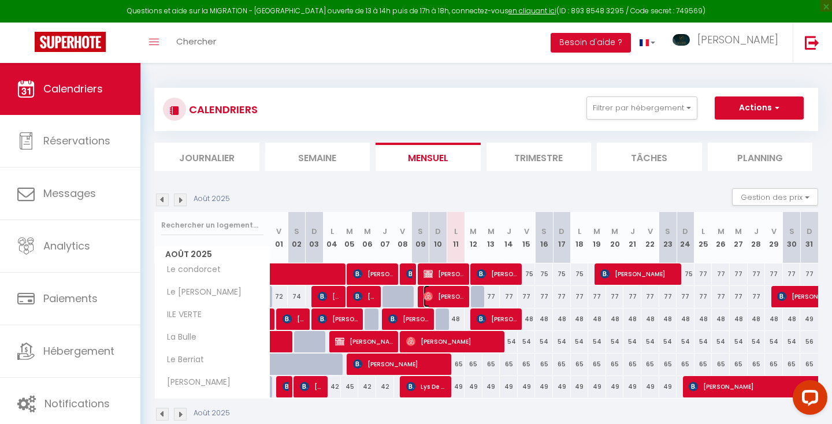
click at [450, 292] on span "[PERSON_NAME]" at bounding box center [444, 296] width 42 height 22
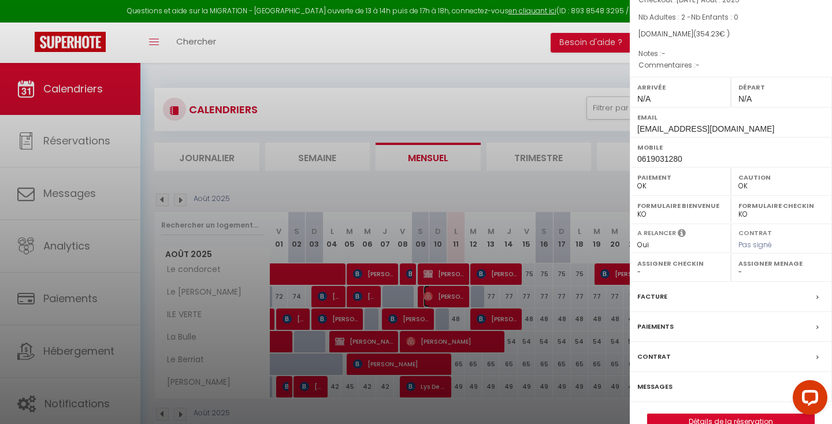
scroll to position [114, 0]
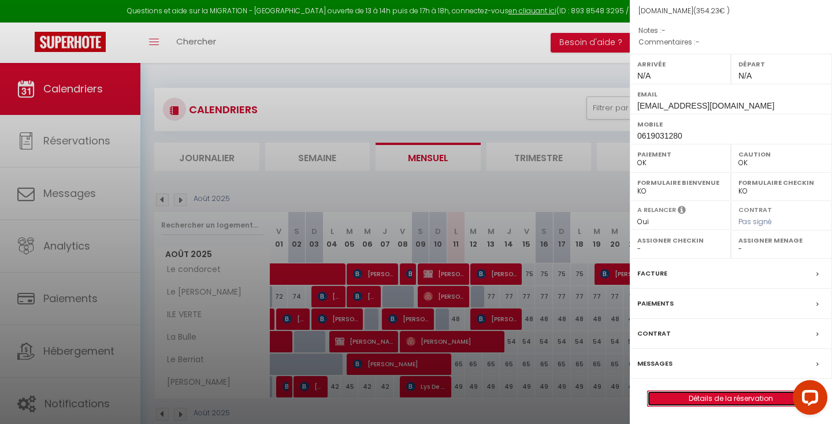
click at [691, 394] on link "Détails de la réservation" at bounding box center [730, 398] width 166 height 15
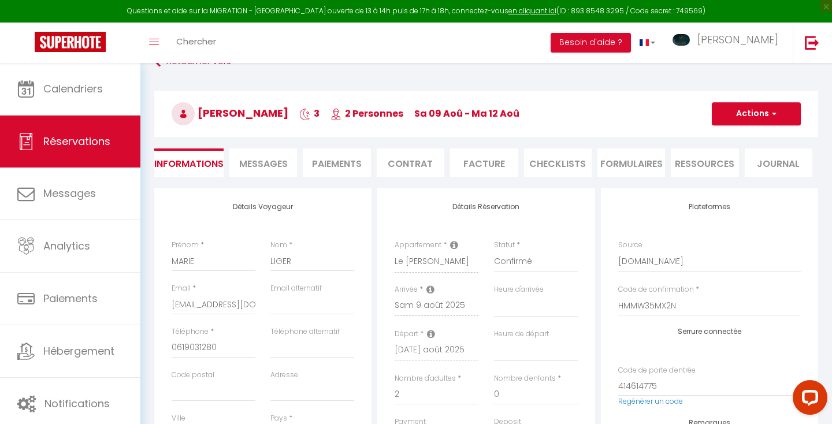
scroll to position [27, 0]
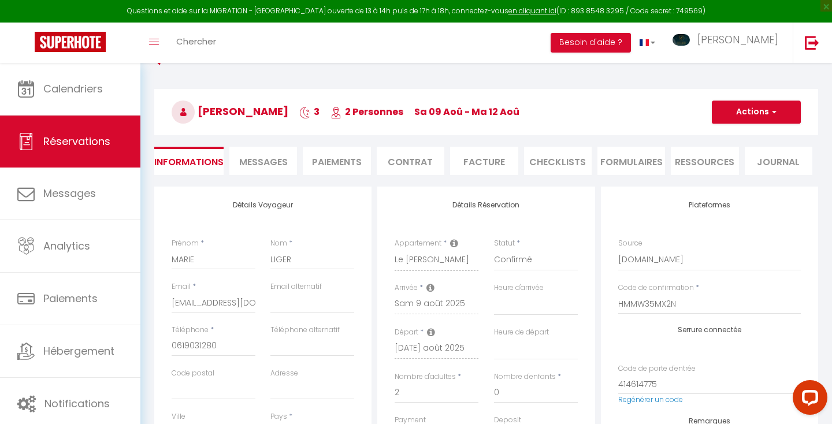
click at [432, 330] on icon at bounding box center [431, 331] width 8 height 9
